Goal: Task Accomplishment & Management: Manage account settings

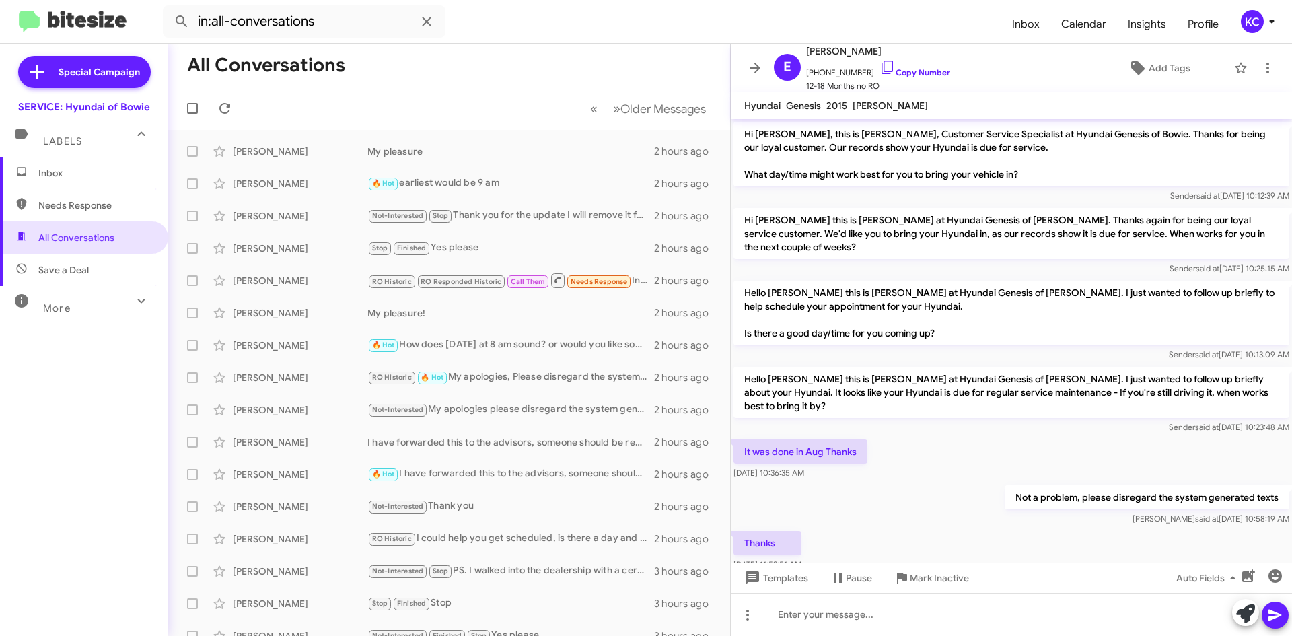
scroll to position [30, 0]
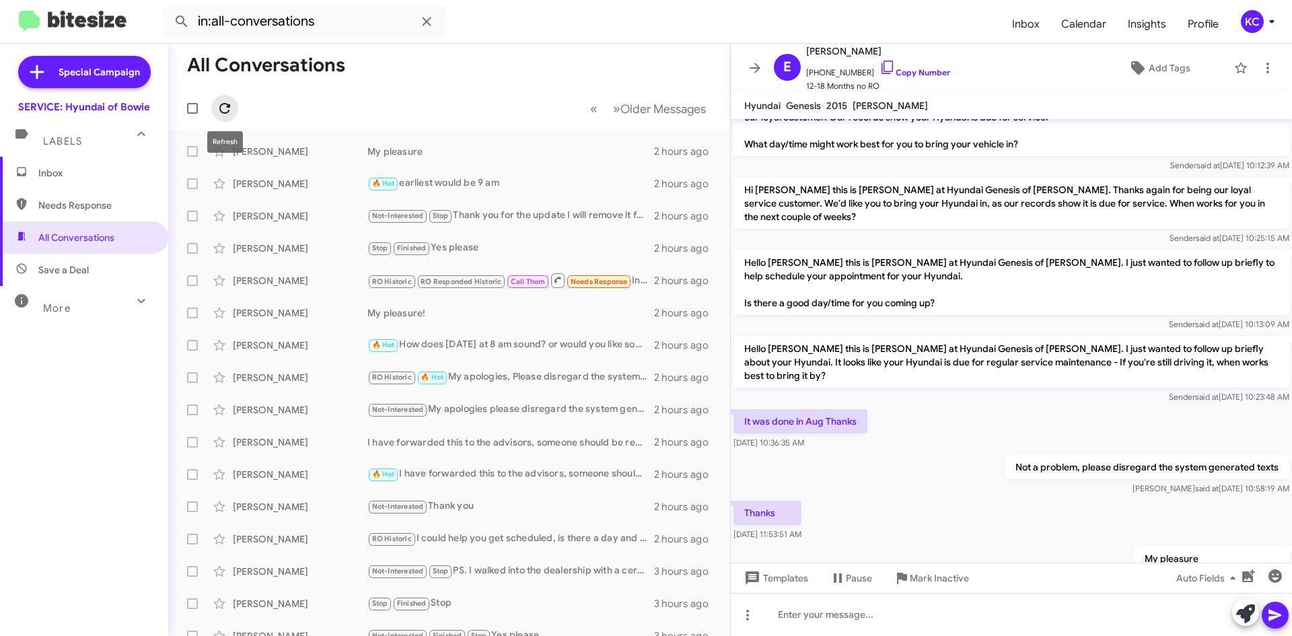
click at [234, 100] on span at bounding box center [224, 108] width 27 height 16
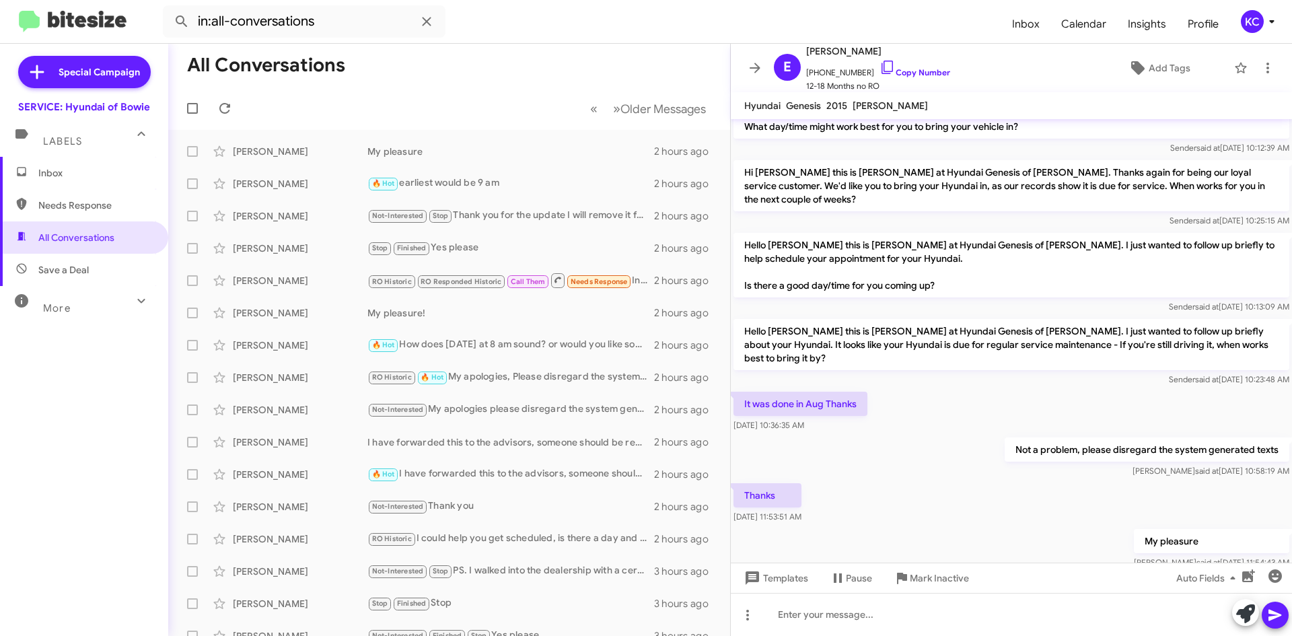
scroll to position [57, 0]
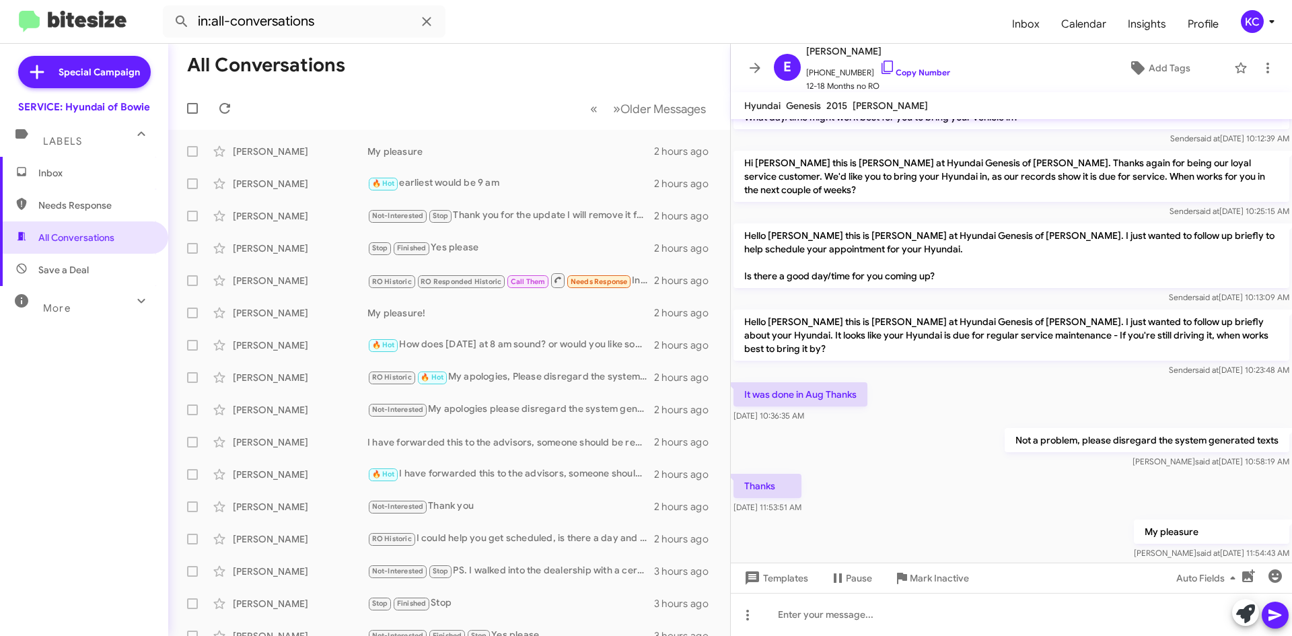
click at [1247, 20] on div "KC" at bounding box center [1251, 21] width 23 height 23
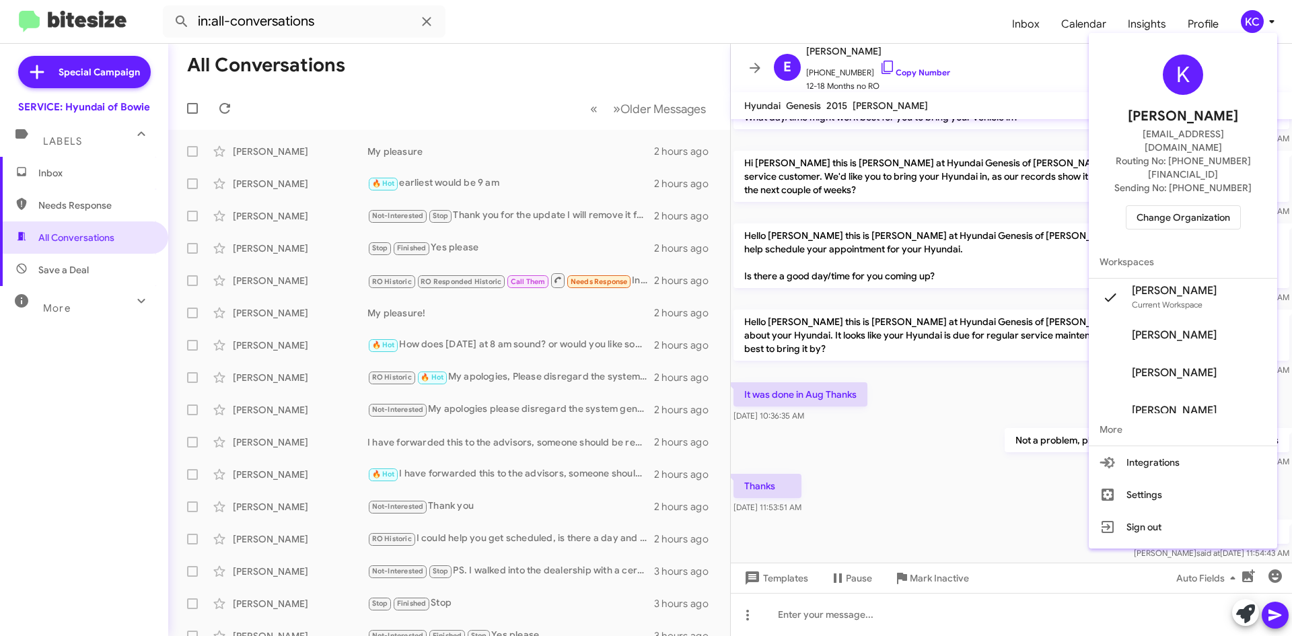
click at [1191, 206] on span "Change Organization" at bounding box center [1183, 217] width 94 height 23
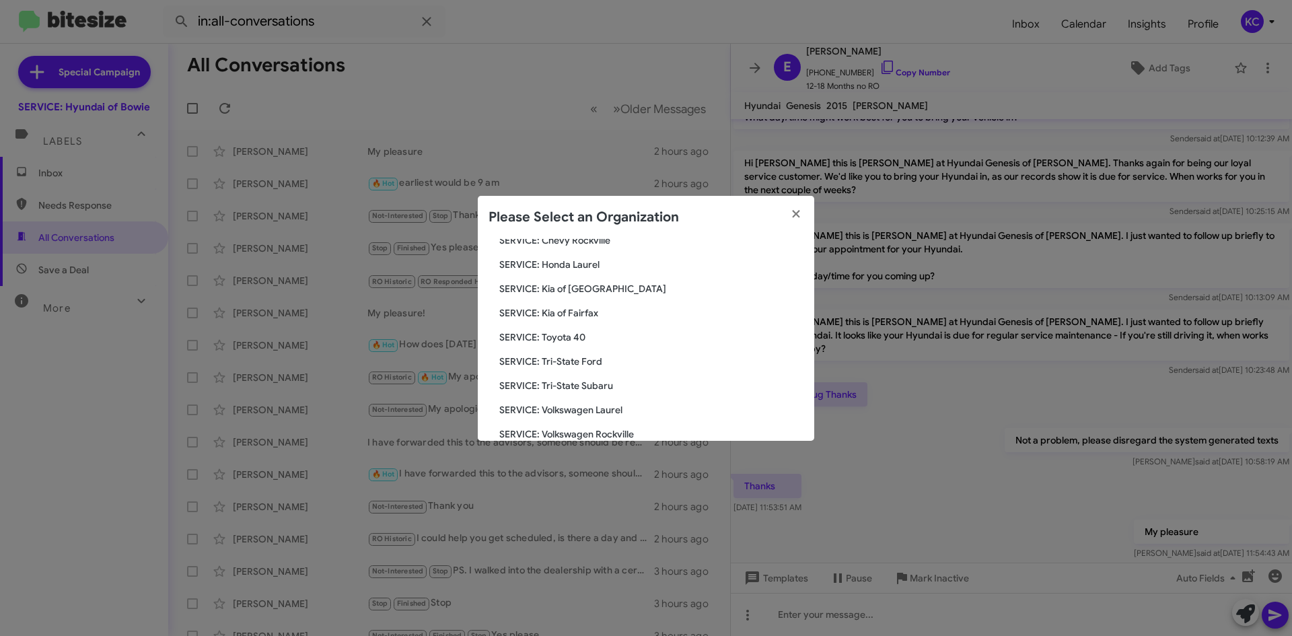
scroll to position [224, 0]
click at [575, 367] on span "SERVICE: Tri-State Subaru" at bounding box center [651, 363] width 304 height 13
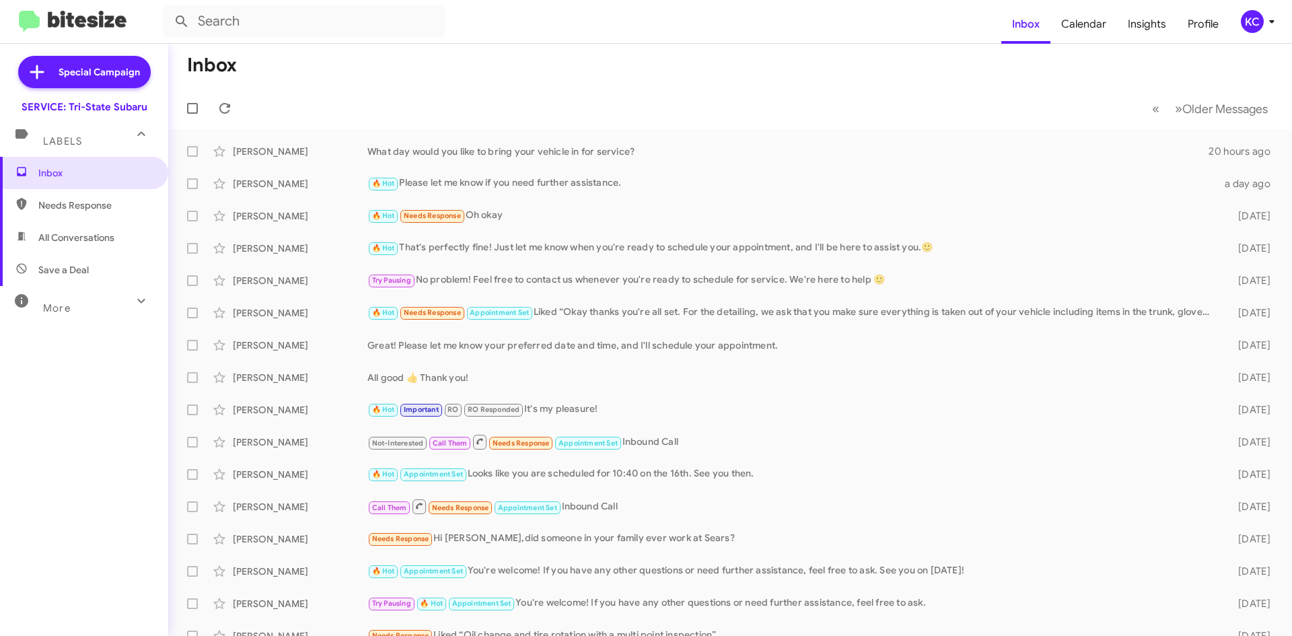
click at [1250, 22] on div "KC" at bounding box center [1251, 21] width 23 height 23
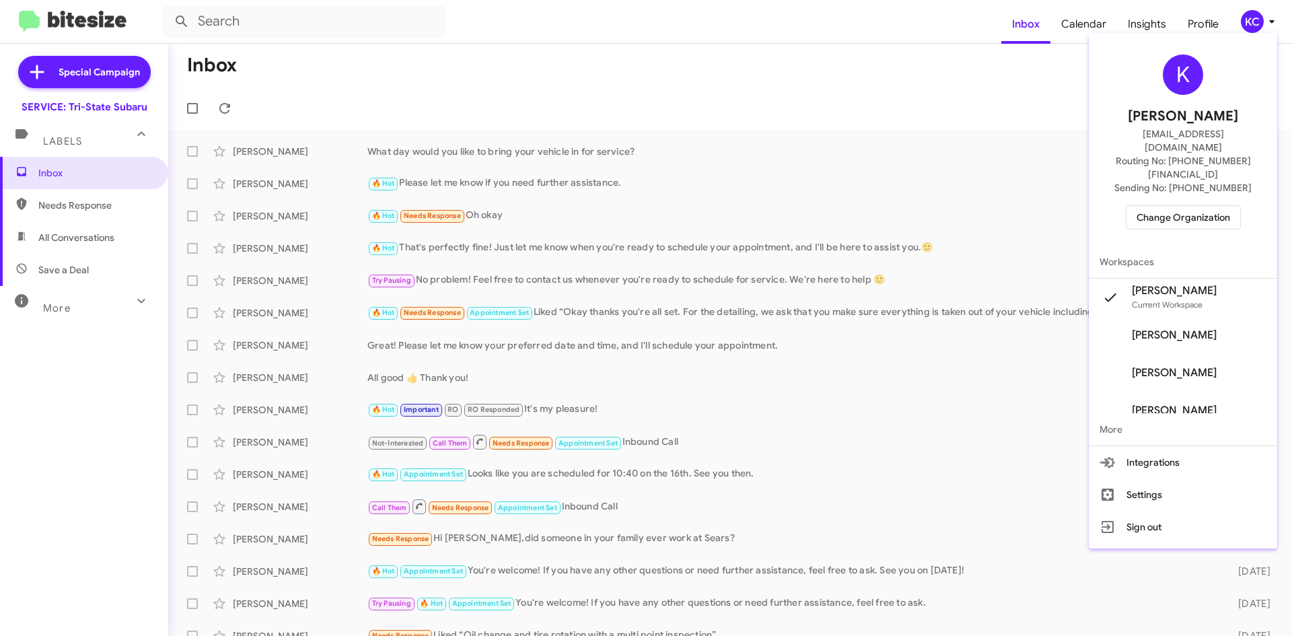
click at [1183, 206] on span "Change Organization" at bounding box center [1183, 217] width 94 height 23
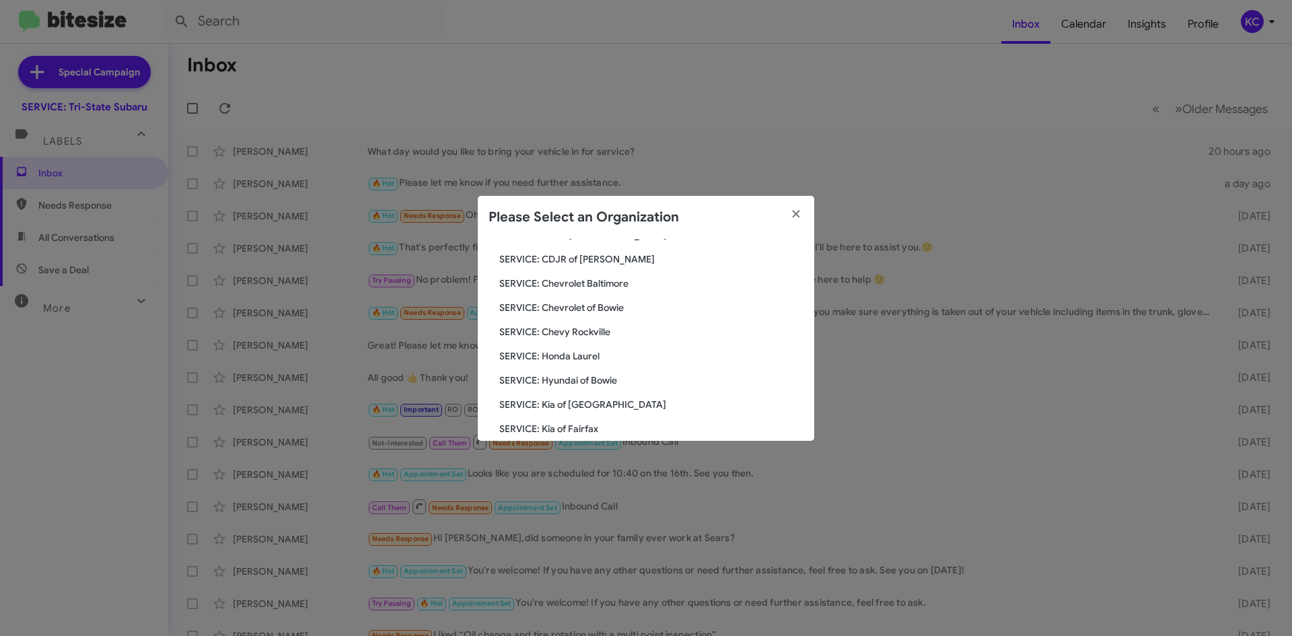
scroll to position [135, 0]
click at [762, 81] on modal-container "Please Select an Organization Search SERVICE: Tri-State Subaru Current Org SERV…" at bounding box center [646, 318] width 1292 height 636
